Goal: Task Accomplishment & Management: Use online tool/utility

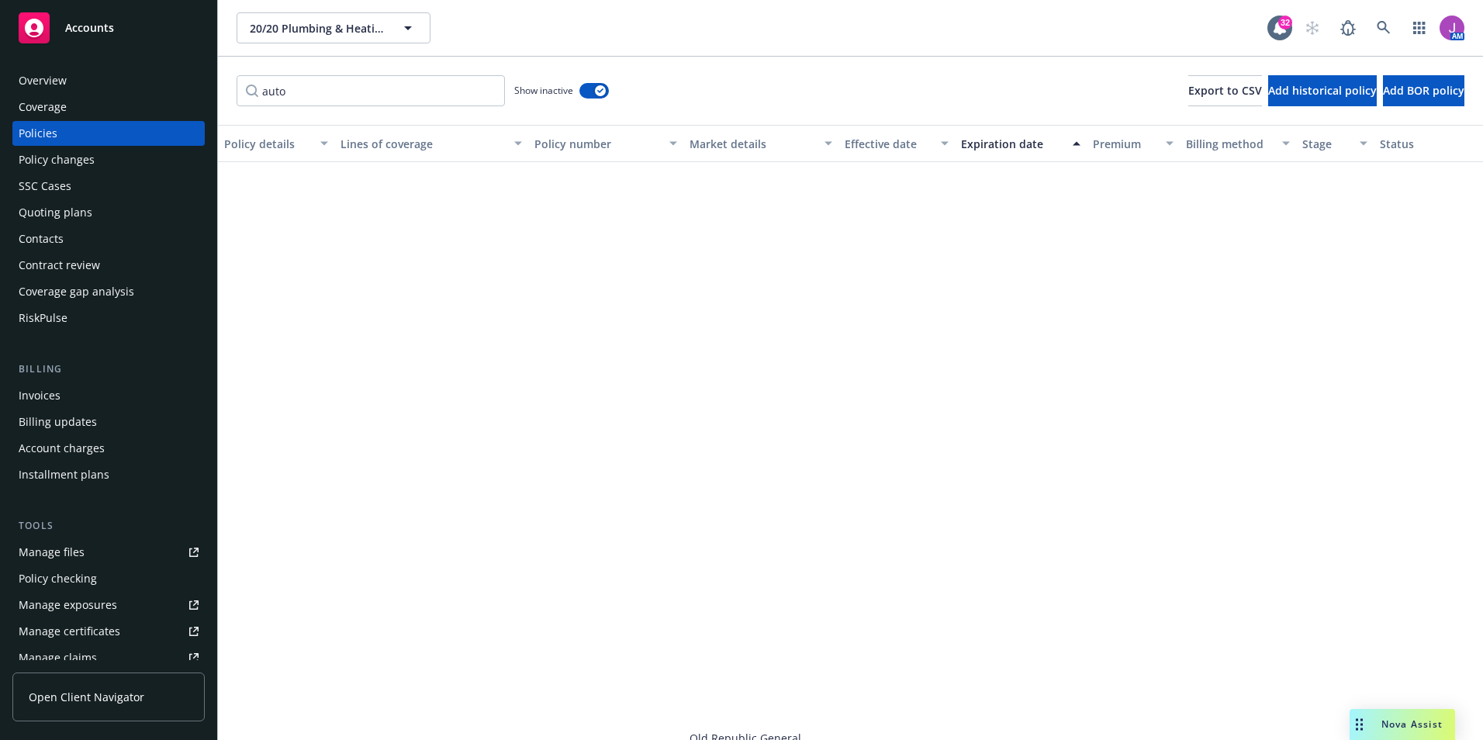
scroll to position [655, 0]
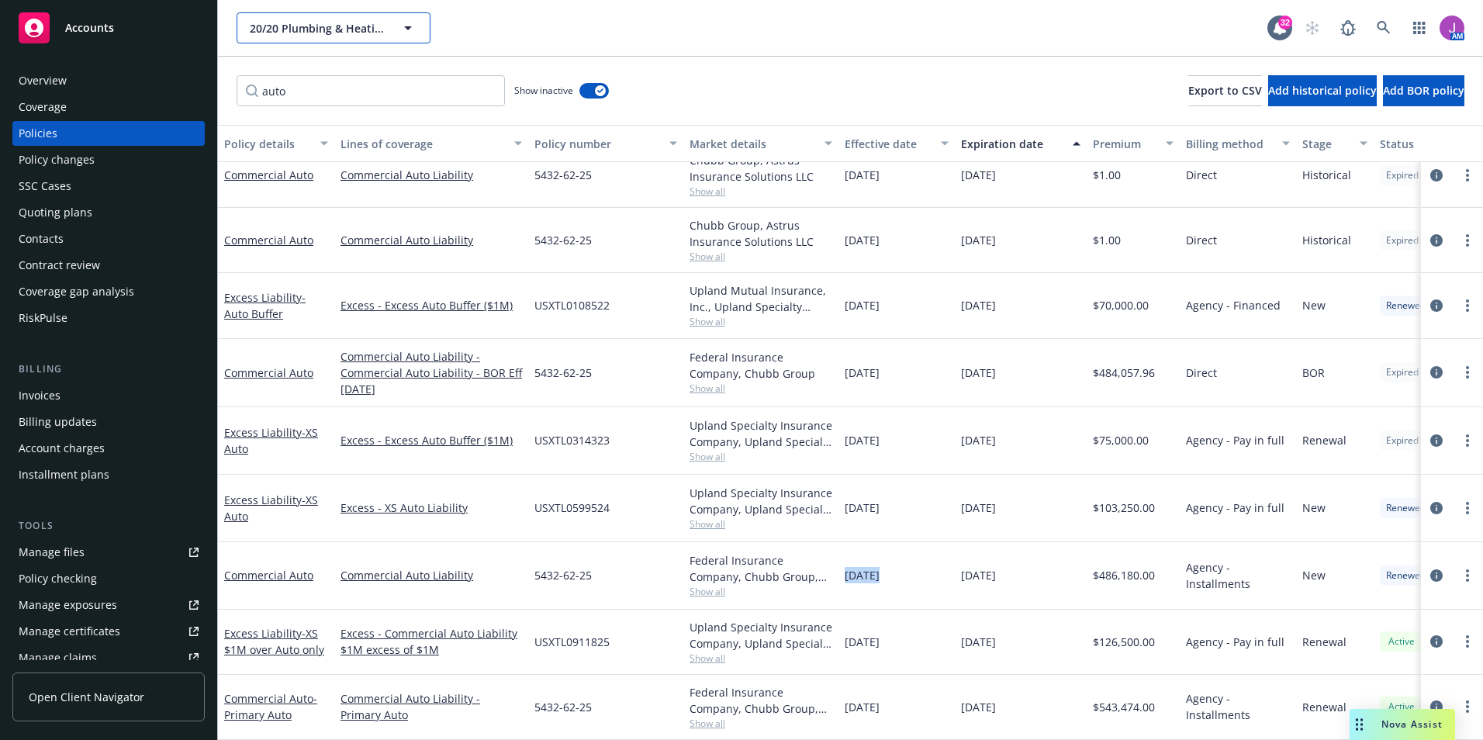
click at [337, 28] on span "20/20 Plumbing & Heating, Inc." at bounding box center [317, 28] width 134 height 16
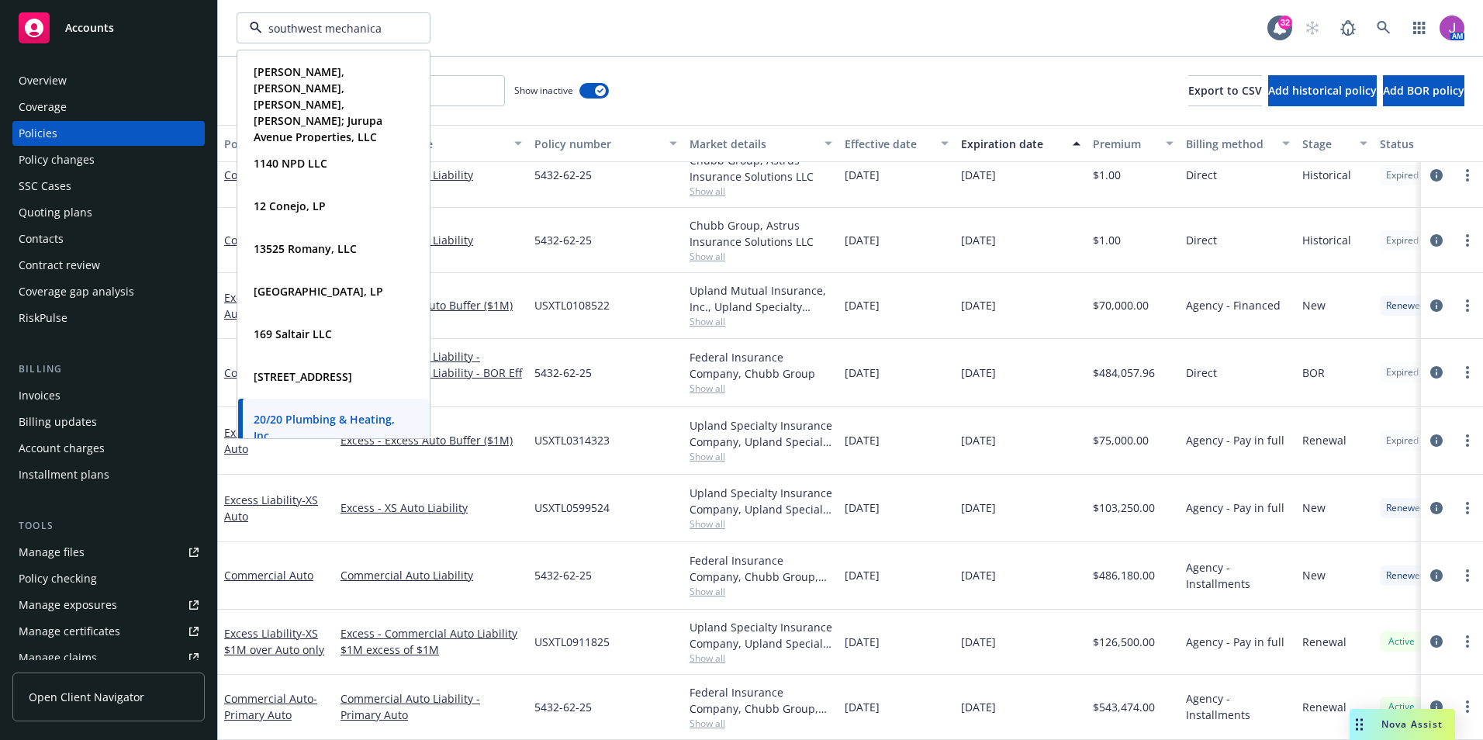
type input "southwest mechanical"
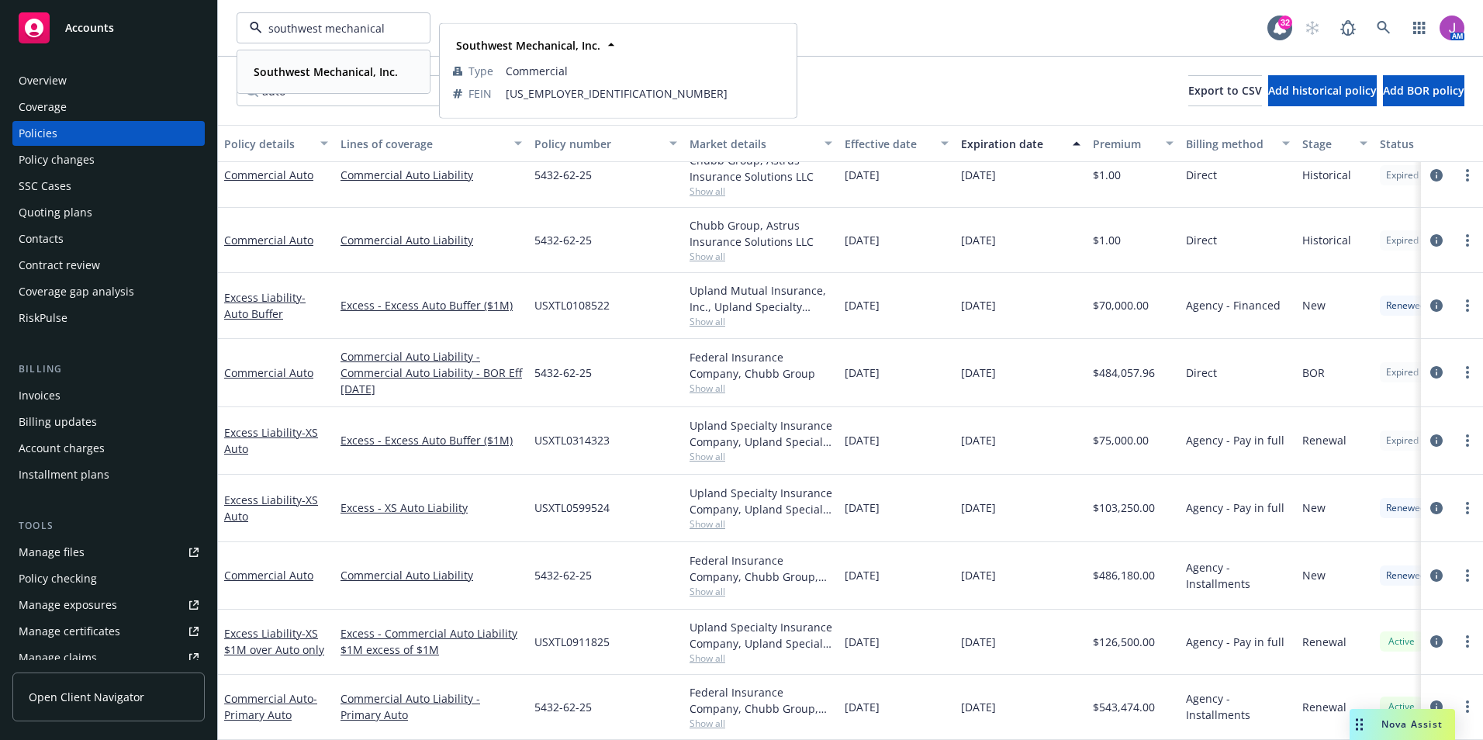
click at [327, 70] on strong "Southwest Mechanical, Inc." at bounding box center [326, 71] width 144 height 15
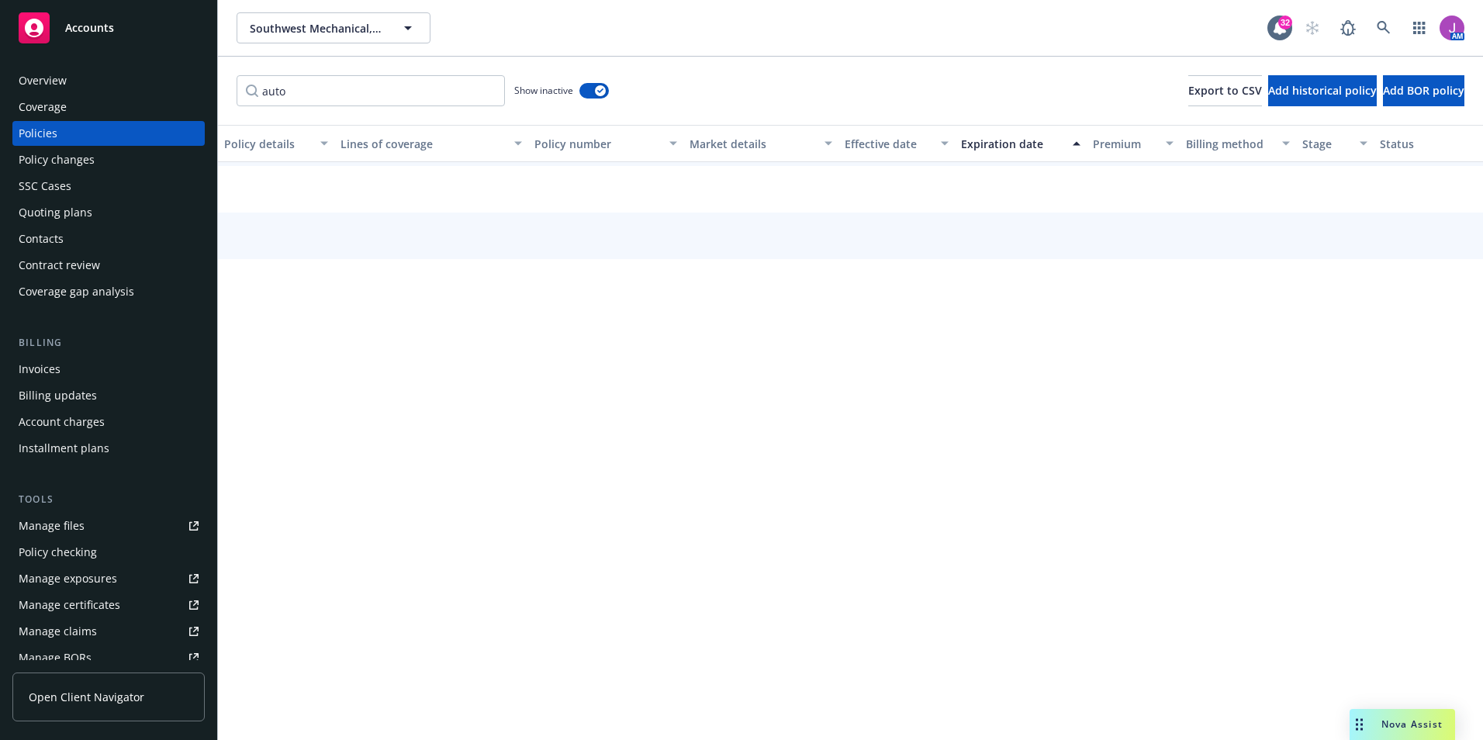
scroll to position [65, 0]
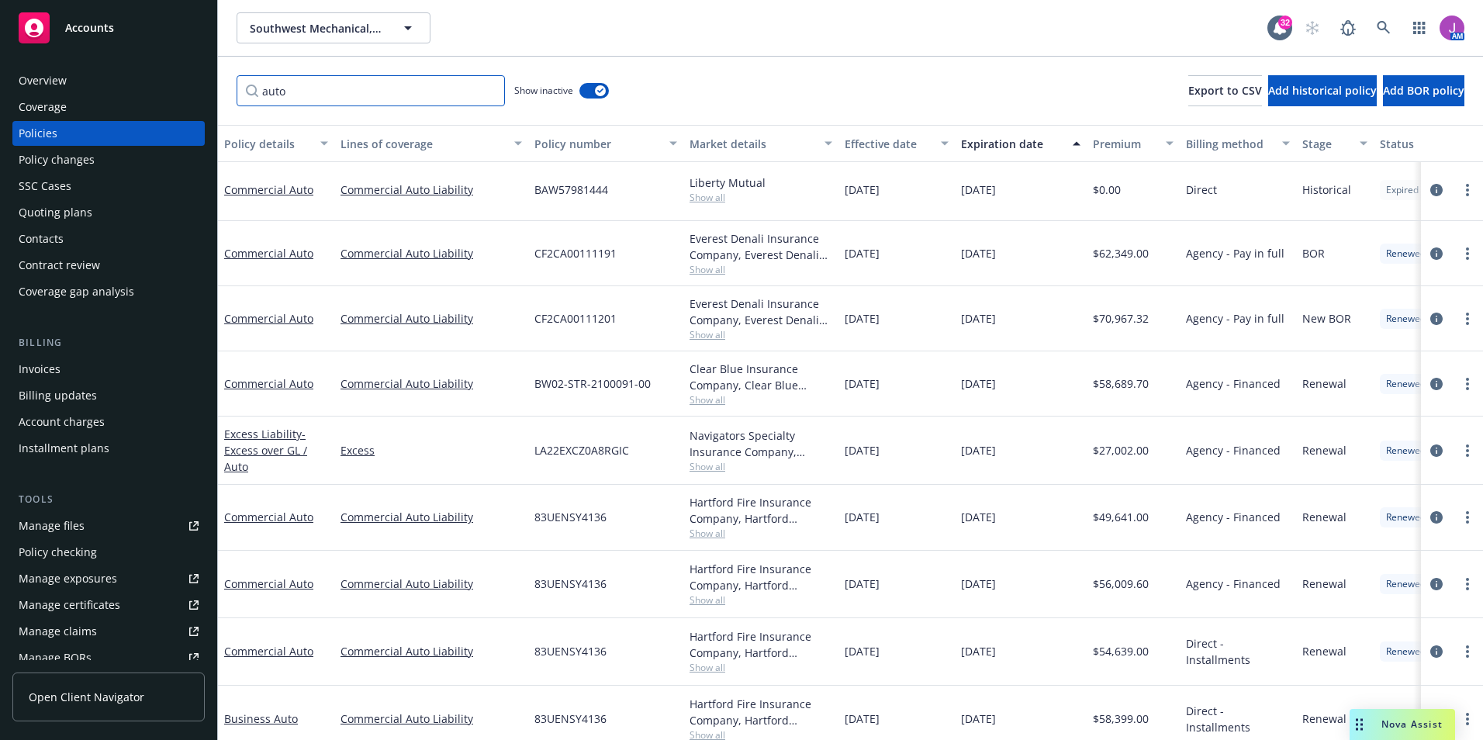
click at [490, 95] on input "auto" at bounding box center [371, 90] width 268 height 31
click at [484, 90] on input "auto" at bounding box center [371, 90] width 268 height 31
click at [490, 89] on input "auto" at bounding box center [371, 90] width 268 height 31
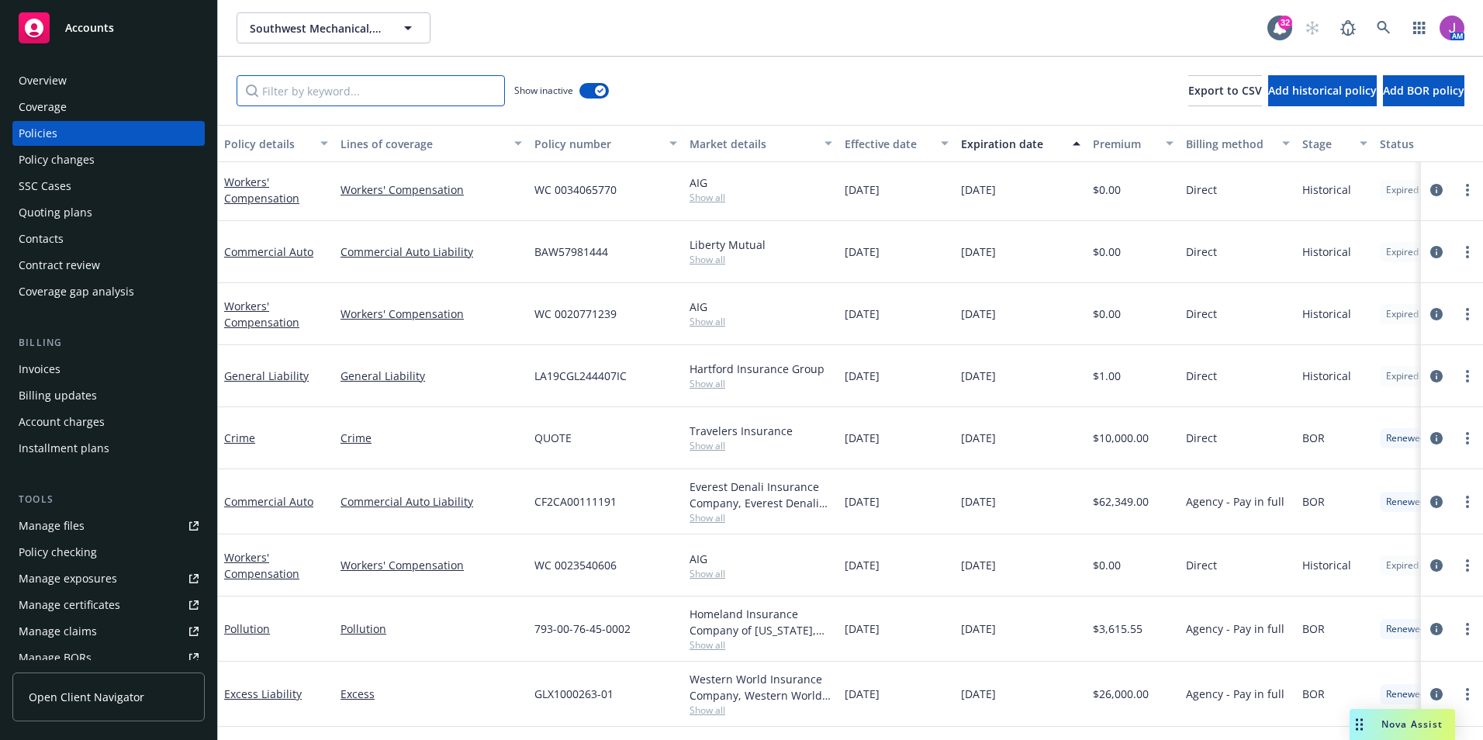
scroll to position [64, 0]
click at [89, 131] on div "Policies" at bounding box center [109, 133] width 180 height 25
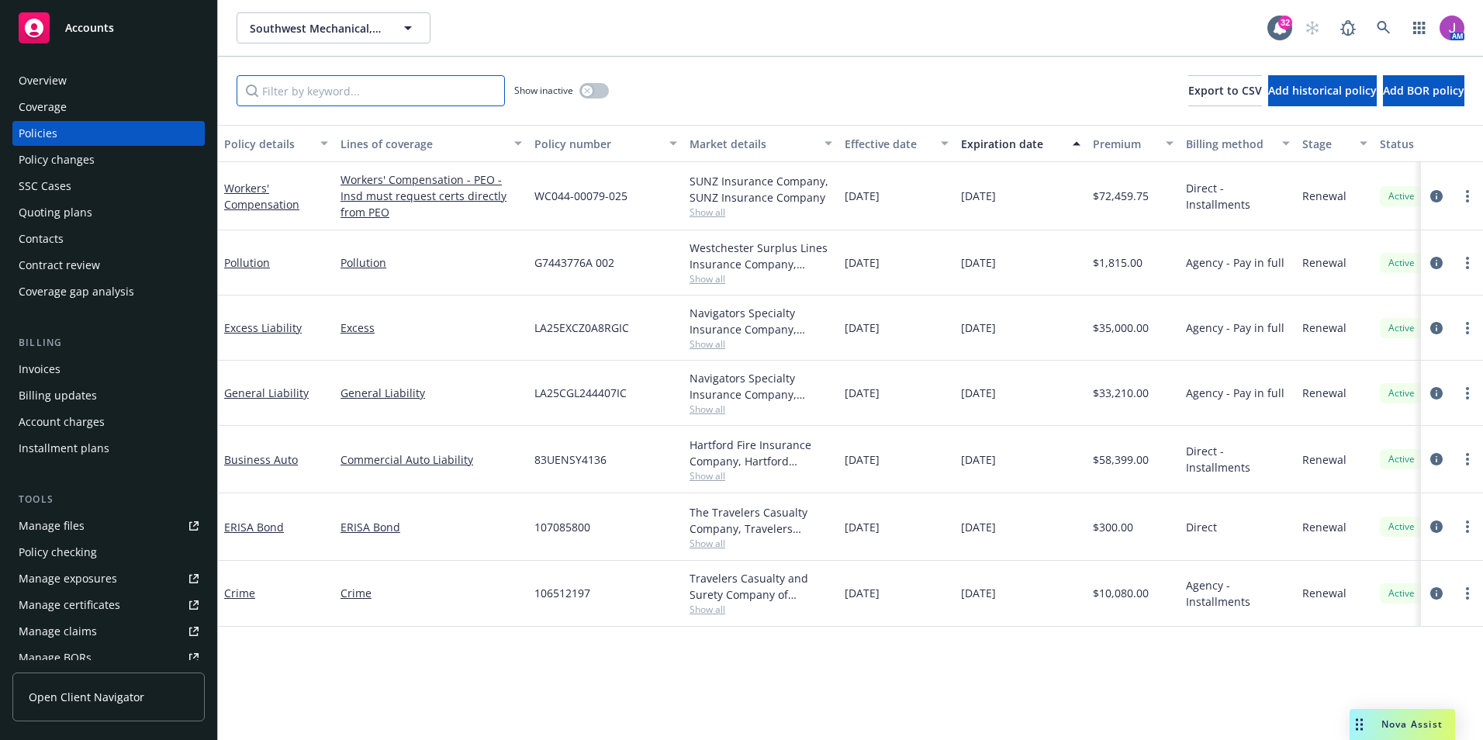
click at [318, 97] on input "Filter by keyword..." at bounding box center [371, 90] width 268 height 31
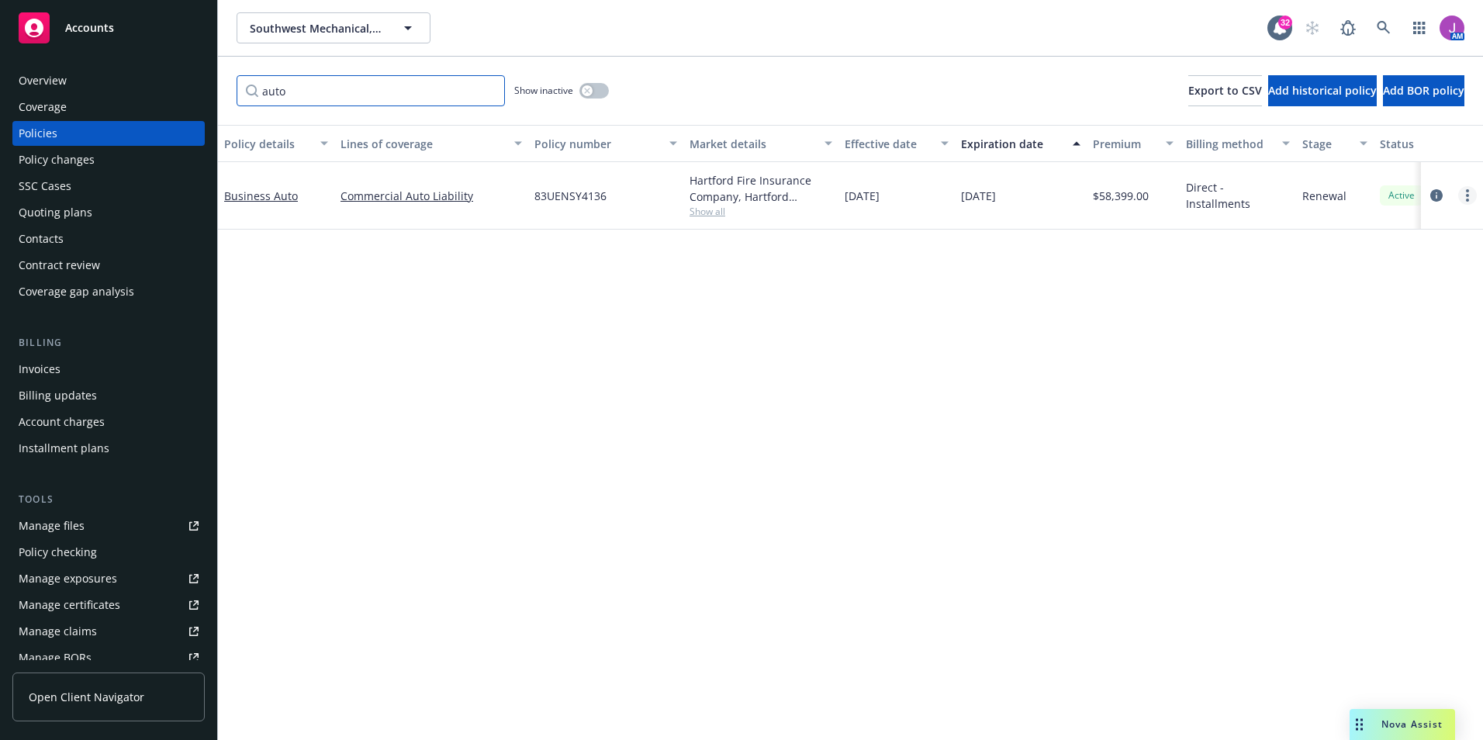
type input "auto"
click at [1465, 195] on link "more" at bounding box center [1467, 195] width 19 height 19
click at [1368, 408] on link "Copy logging email" at bounding box center [1385, 413] width 182 height 31
